Goal: Task Accomplishment & Management: Use online tool/utility

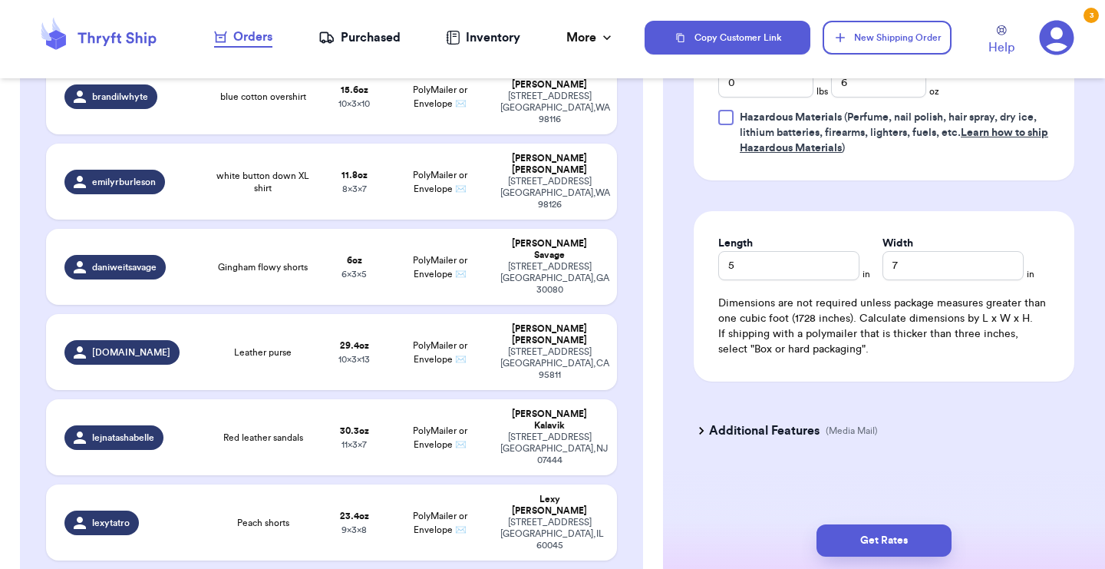
scroll to position [1, 0]
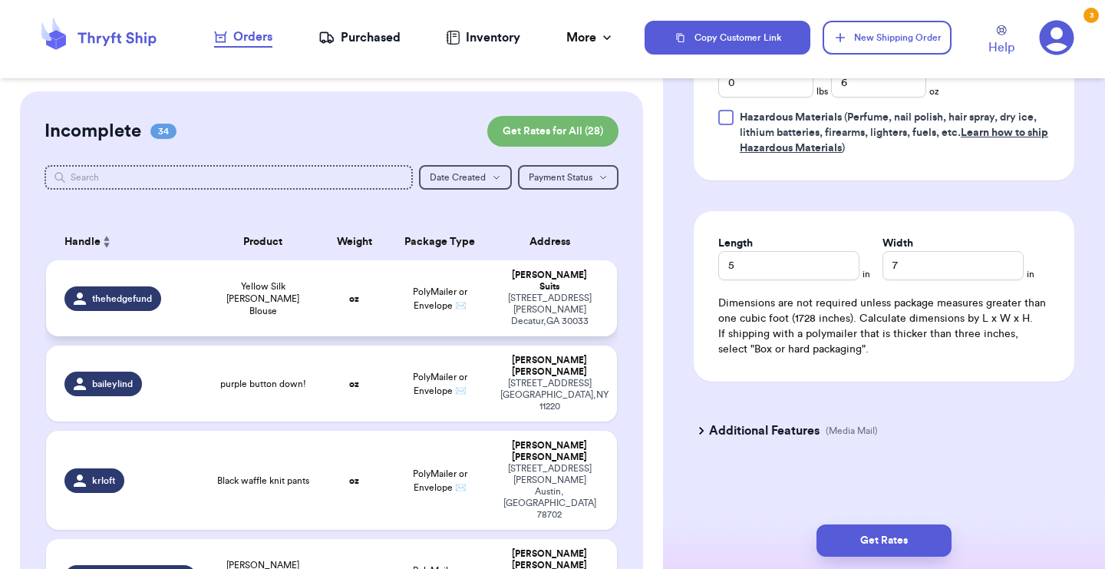
click at [498, 296] on td "[PERSON_NAME] [STREET_ADDRESS][PERSON_NAME]" at bounding box center [554, 298] width 126 height 76
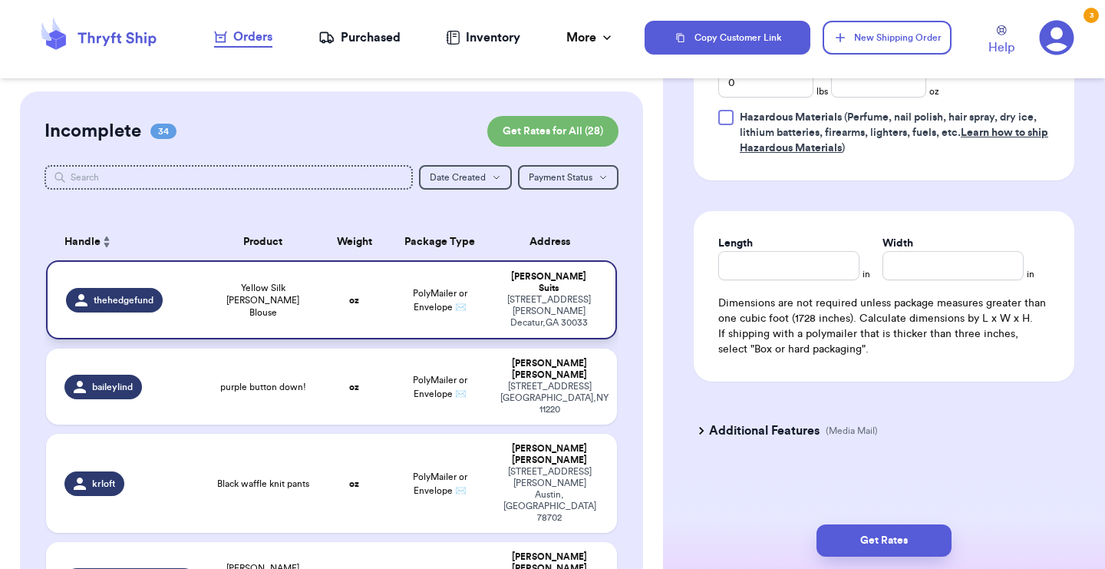
type input "Yellow Silk [PERSON_NAME] Blouse"
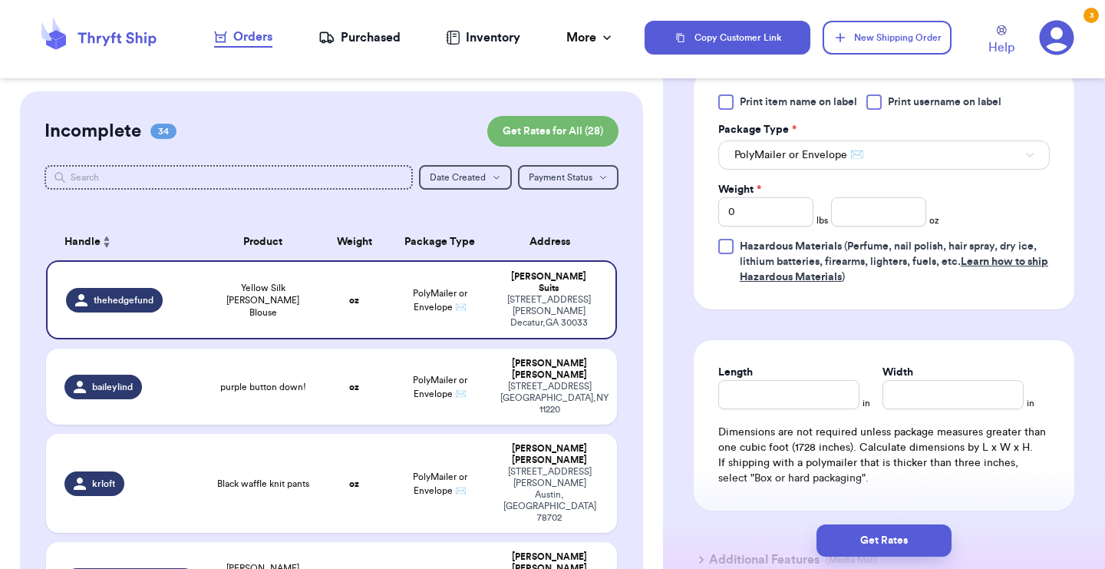
scroll to position [634, 0]
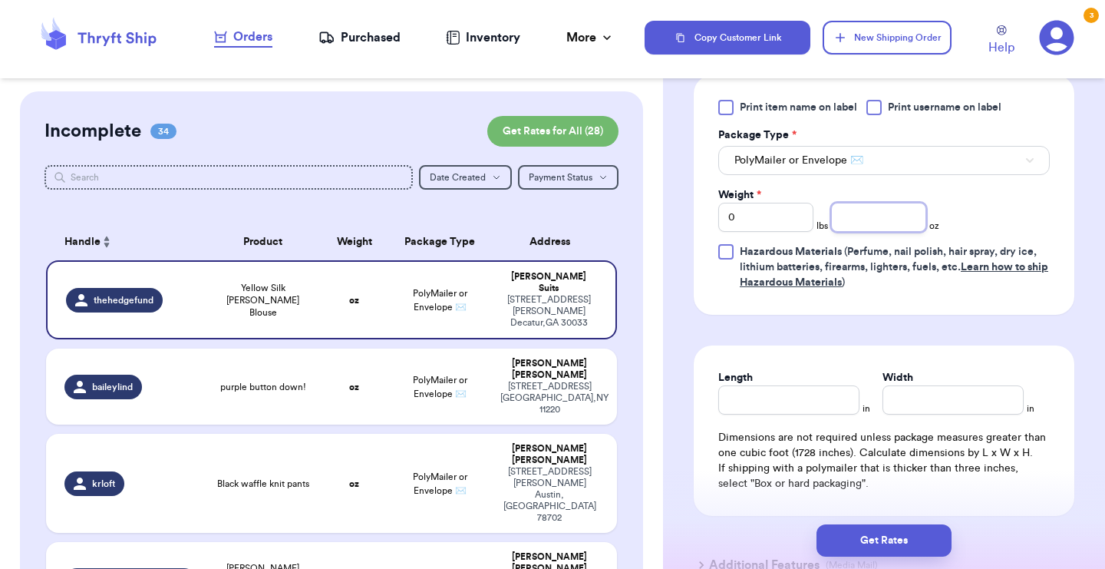
click at [869, 216] on input "number" at bounding box center [878, 217] width 95 height 29
type input "4"
type input "5"
type input "6"
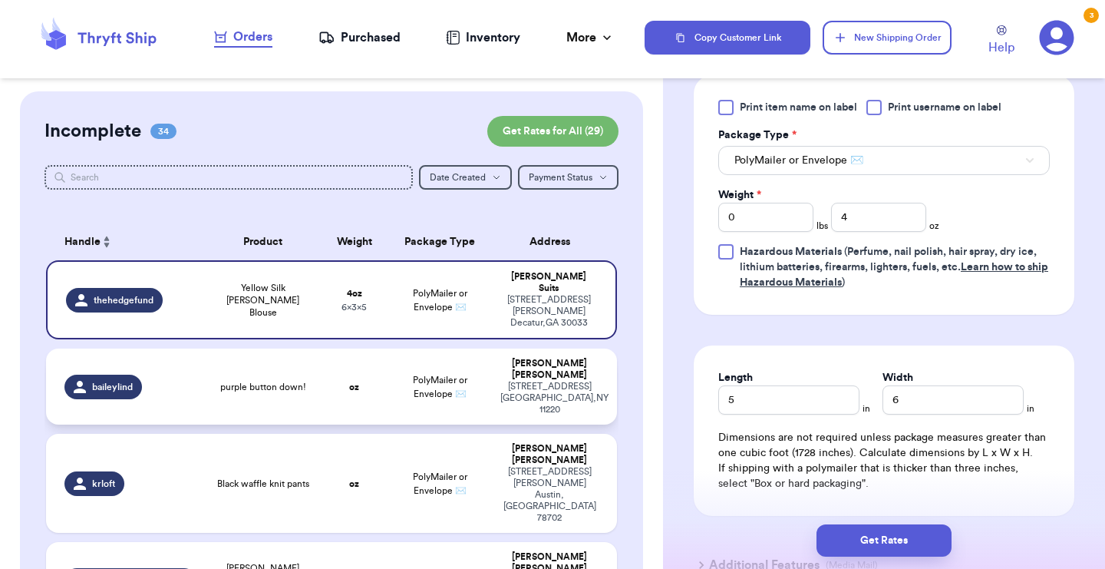
click at [488, 366] on td "PolyMailer or Envelope ✉️" at bounding box center [439, 386] width 103 height 76
type input "purple button down!"
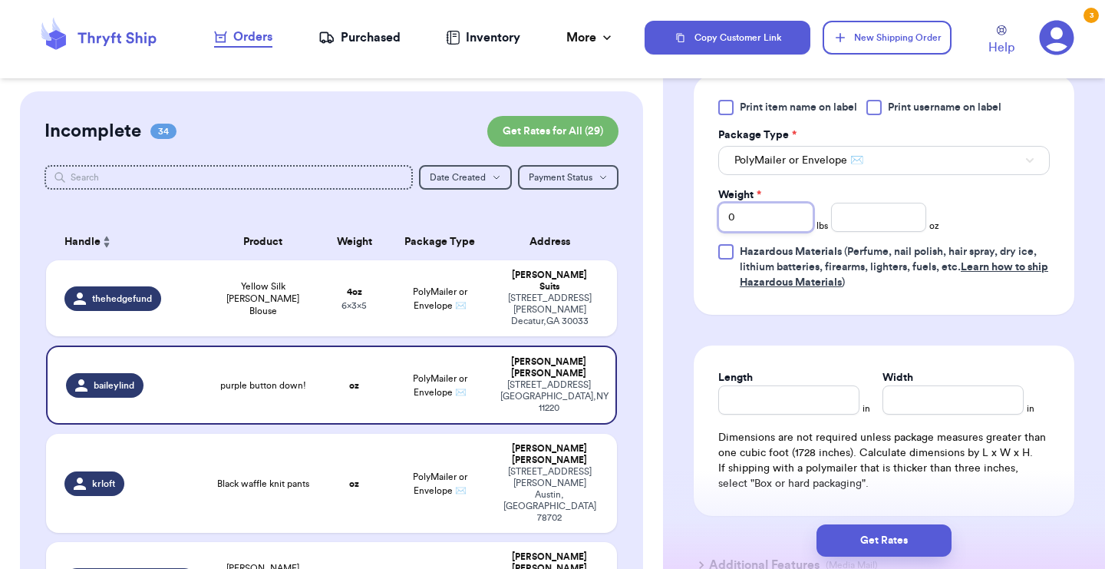
click at [758, 214] on input "0" at bounding box center [765, 217] width 95 height 29
type input "01"
type input "1"
type input "1.9"
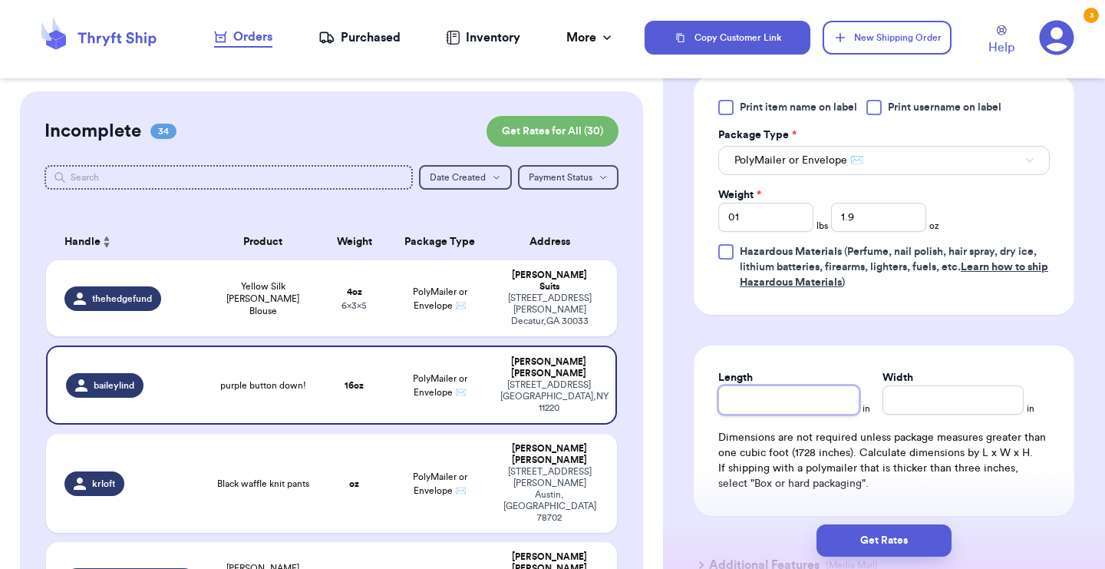
click at [780, 408] on input "Length" at bounding box center [788, 399] width 141 height 29
type input "6"
type input "8"
click at [506, 443] on div "[PERSON_NAME]" at bounding box center [549, 454] width 98 height 23
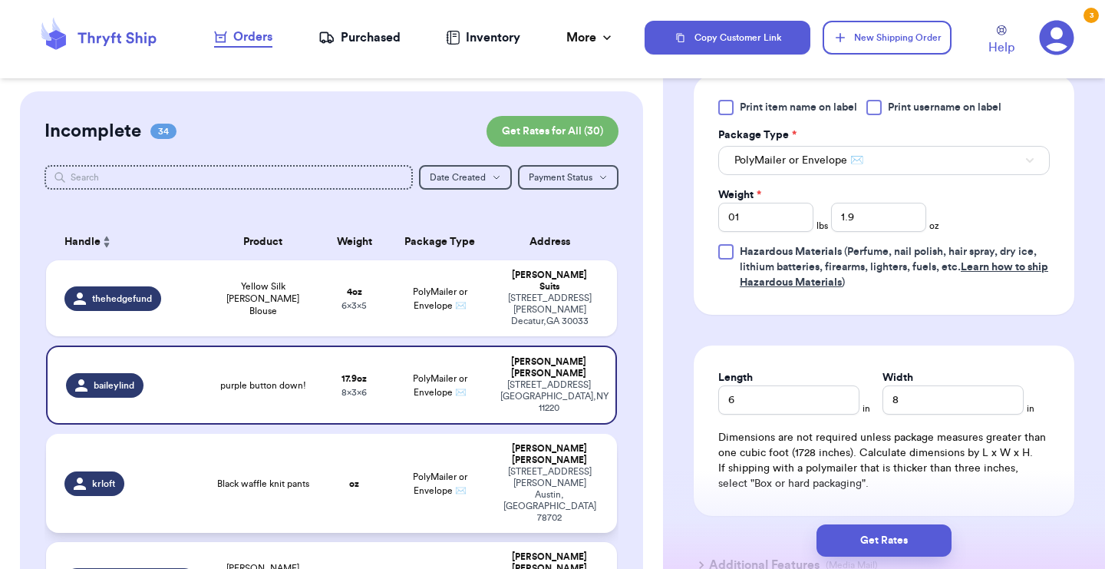
type input "Black waffle knit pants"
type input "0"
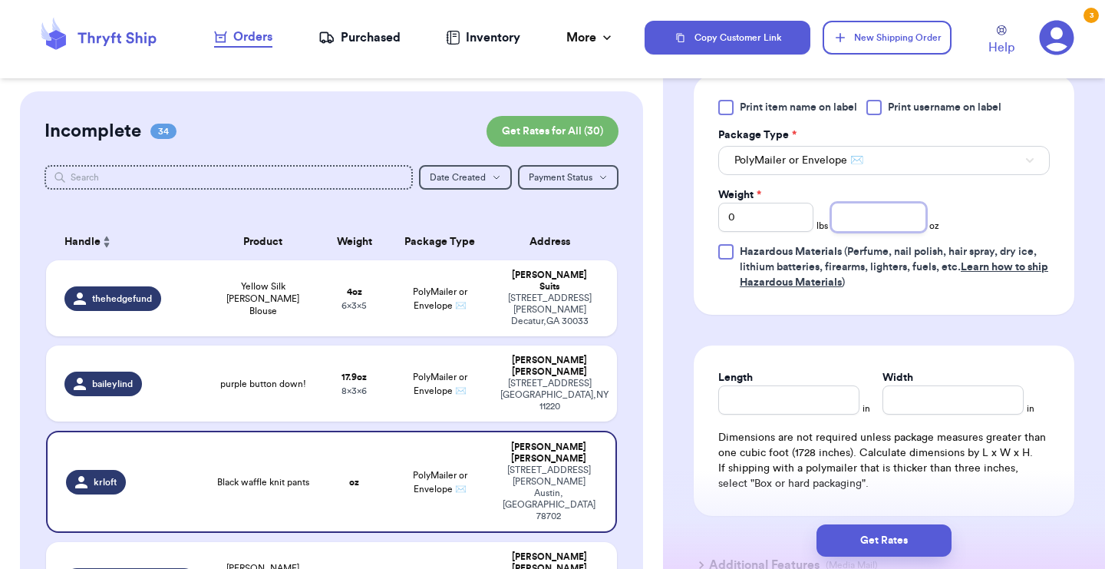
click at [863, 223] on input "number" at bounding box center [878, 217] width 95 height 29
type input "14"
type input "14.6"
type input "5"
type input "8"
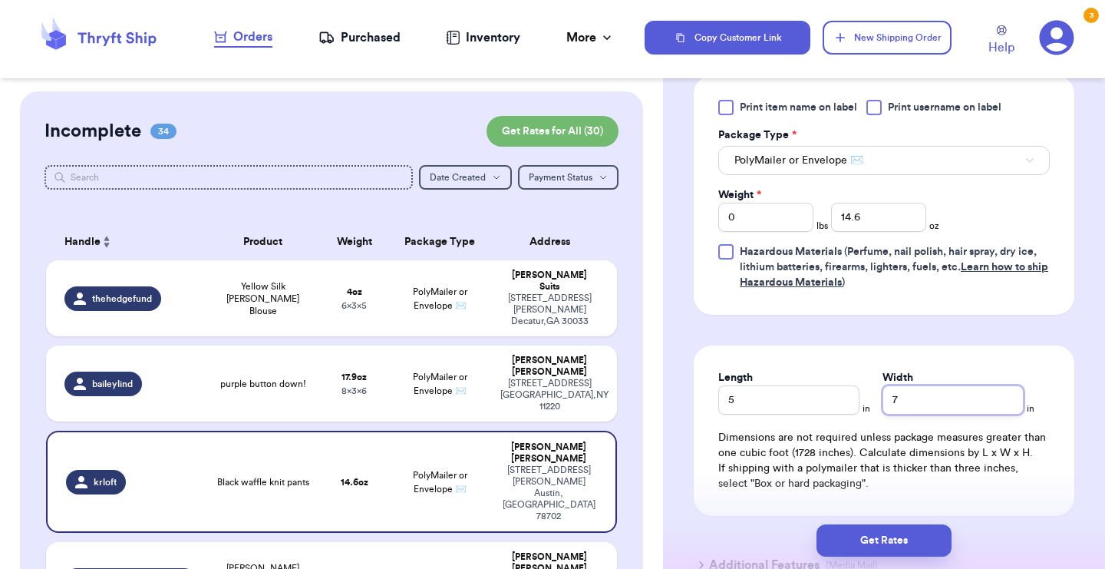
type input "7"
click at [259, 562] on span "[PERSON_NAME] [PERSON_NAME] denim shirt + 1" at bounding box center [263, 580] width 96 height 37
type input "[PERSON_NAME] [PERSON_NAME] denim shirt"
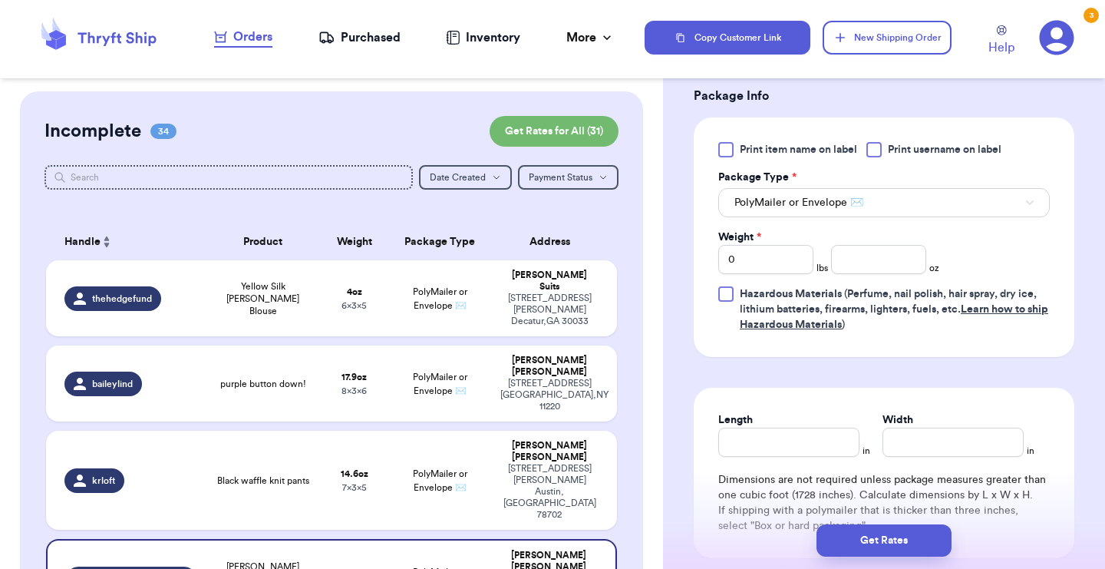
scroll to position [642, 0]
click at [753, 261] on input "0" at bounding box center [765, 260] width 95 height 29
type input "3"
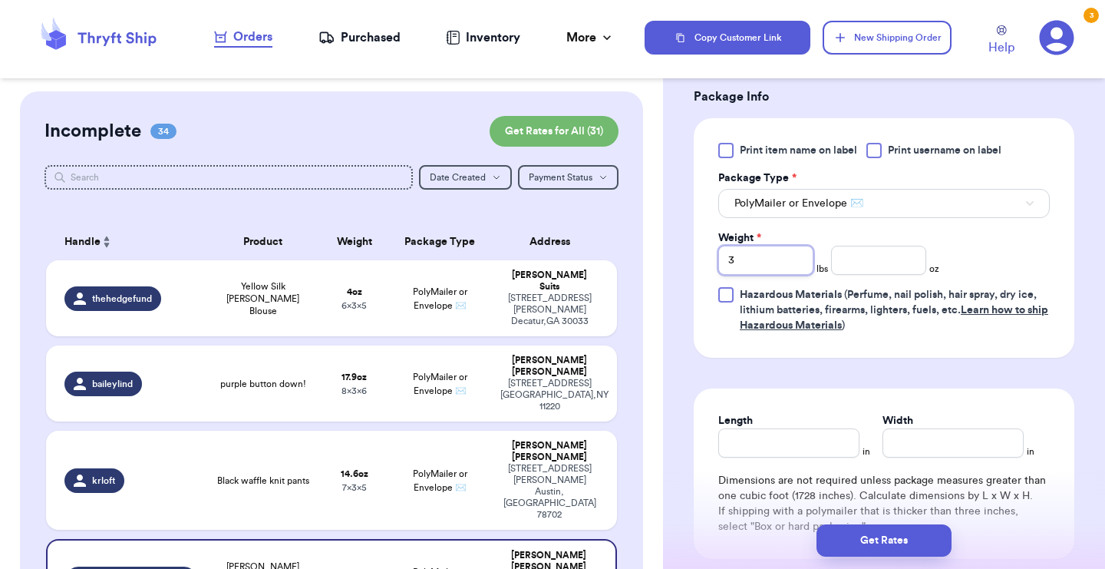
type input "3"
click at [872, 249] on input "number" at bounding box center [878, 260] width 95 height 29
type input "4"
type input "4.9"
click at [786, 454] on input "Length" at bounding box center [788, 442] width 141 height 29
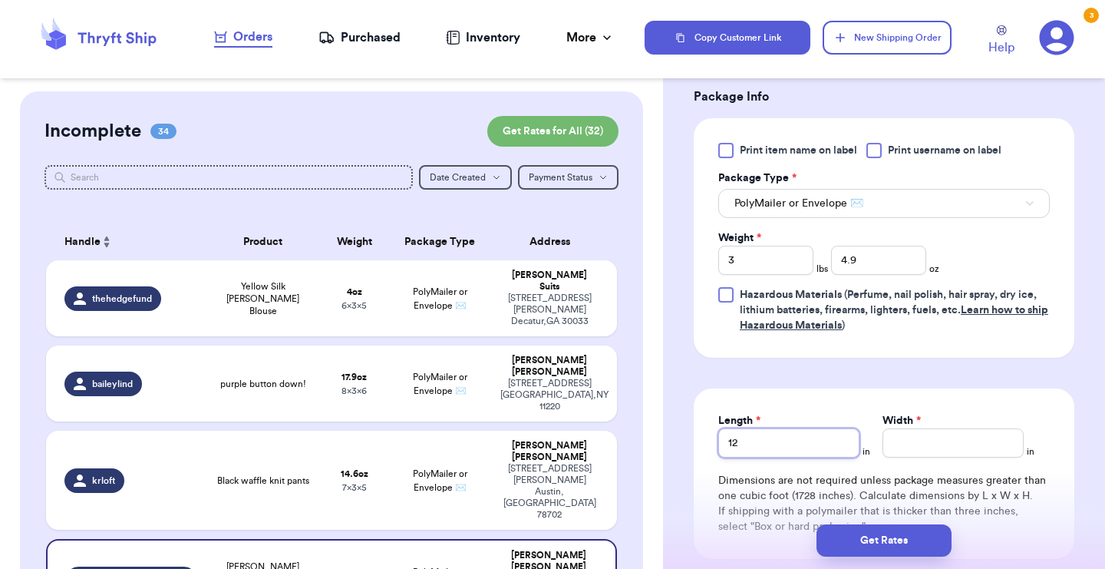
type input "12"
click at [912, 454] on input "Width *" at bounding box center [953, 442] width 141 height 29
type input "15"
click at [958, 372] on form "Shipping Information Delete Label Customer Info Instagram Handle: [PERSON_NAME]…" at bounding box center [884, 59] width 381 height 1157
